Goal: Obtain resource: Download file/media

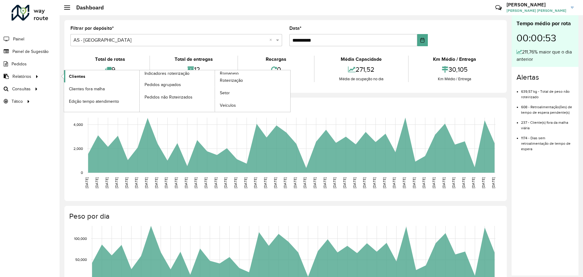
click at [88, 77] on link "Clientes" at bounding box center [101, 76] width 75 height 12
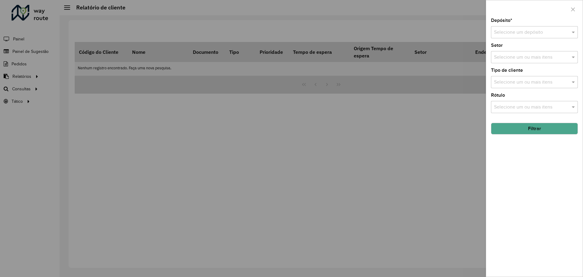
click at [522, 37] on div "Selecione um depósito" at bounding box center [534, 32] width 87 height 12
click at [522, 33] on input "text" at bounding box center [528, 32] width 69 height 7
click at [522, 59] on div "CDD Ceará" at bounding box center [535, 60] width 86 height 10
click at [531, 130] on button "Filtrar" at bounding box center [534, 129] width 87 height 12
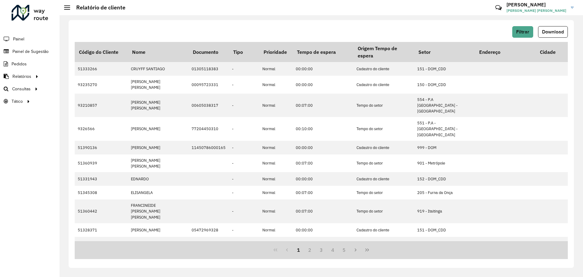
click at [448, 18] on div "Filtrar Download Código do Cliente Nome Documento Tipo Prioridade Tempo de espe…" at bounding box center [322, 146] width 524 height 262
click at [547, 31] on span "Download" at bounding box center [553, 31] width 22 height 5
